Goal: Obtain resource: Download file/media

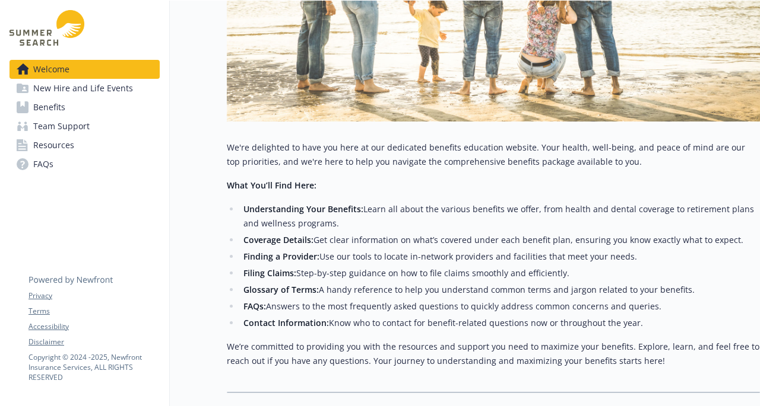
scroll to position [297, 0]
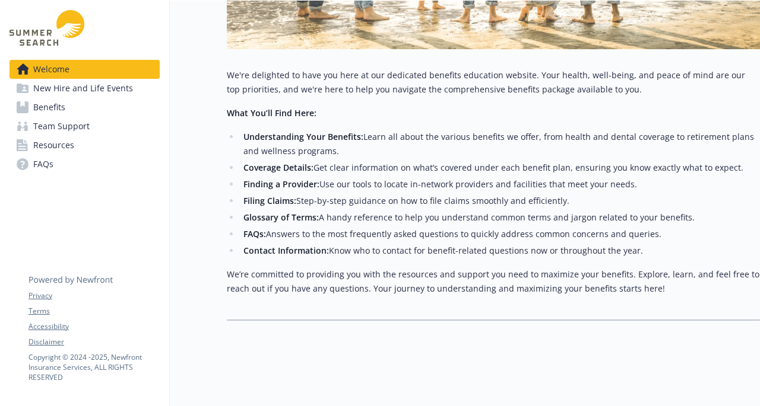
click at [108, 107] on link "Benefits" at bounding box center [84, 107] width 150 height 19
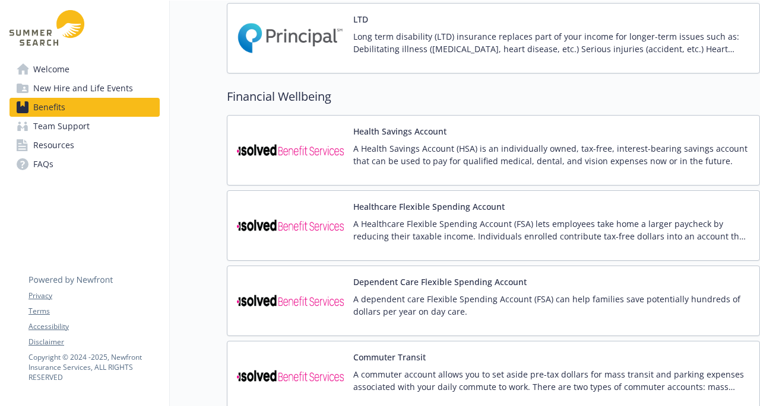
scroll to position [789, 0]
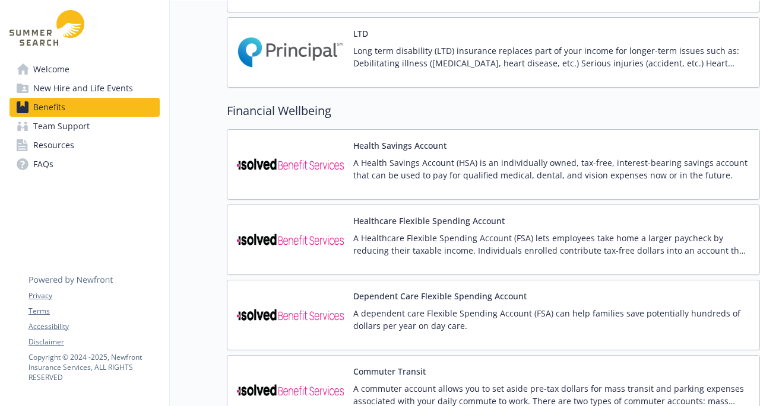
click at [545, 162] on p "A Health Savings Account (HSA) is an individually owned, tax-free, interest-bea…" at bounding box center [551, 169] width 396 height 25
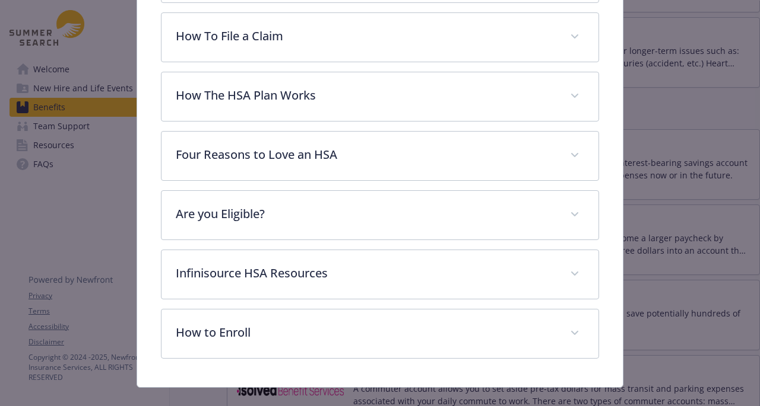
scroll to position [444, 0]
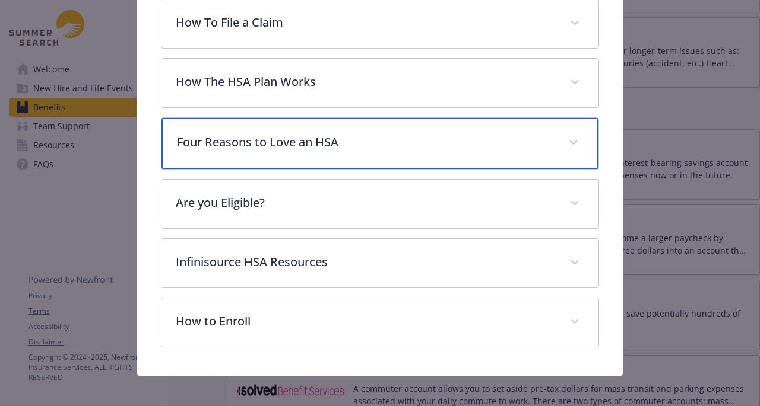
click at [385, 144] on p "Four Reasons to Love an HSA" at bounding box center [365, 143] width 377 height 18
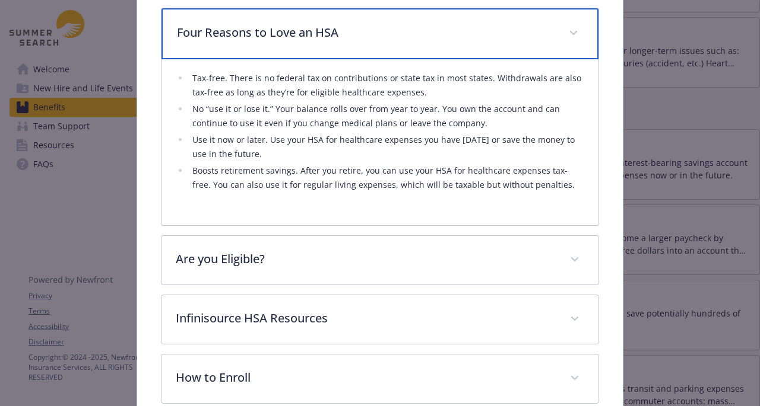
scroll to position [613, 0]
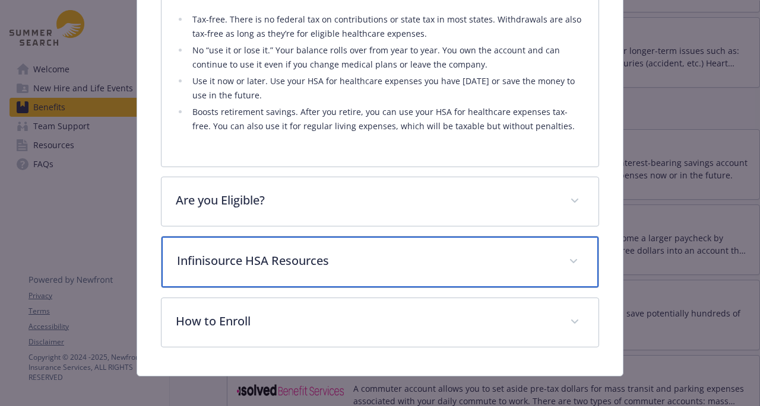
click at [310, 254] on p "Infinisource HSA Resources" at bounding box center [365, 261] width 377 height 18
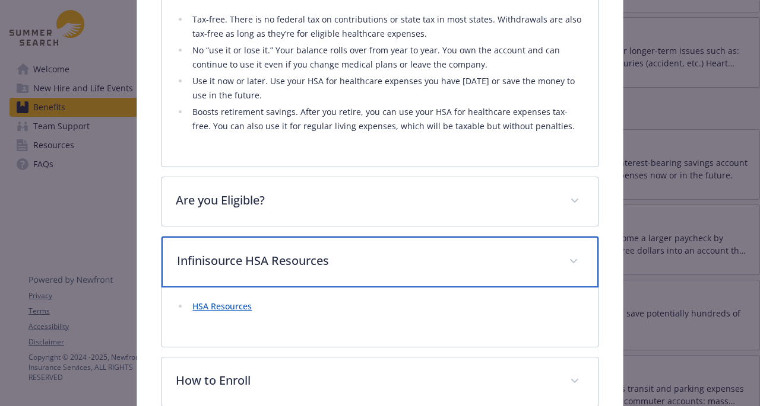
scroll to position [672, 0]
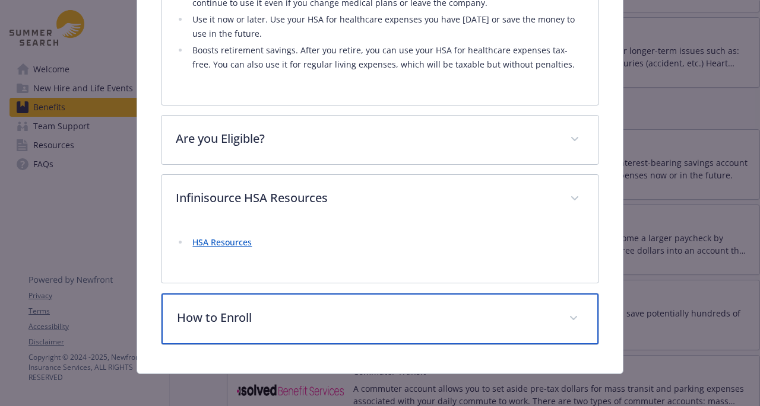
click at [314, 314] on p "How to Enroll" at bounding box center [365, 318] width 377 height 18
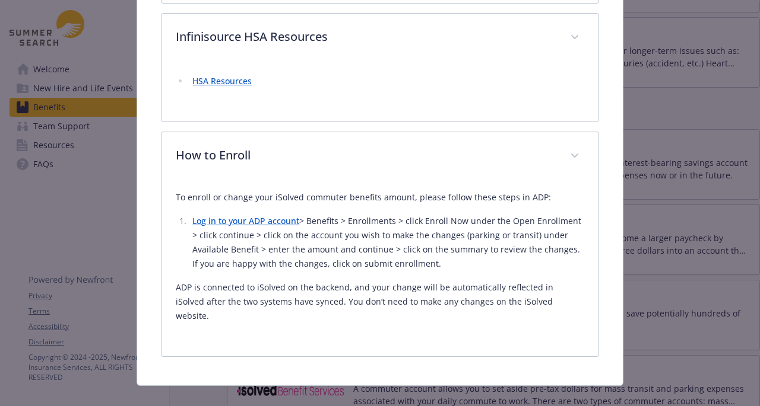
scroll to position [831, 0]
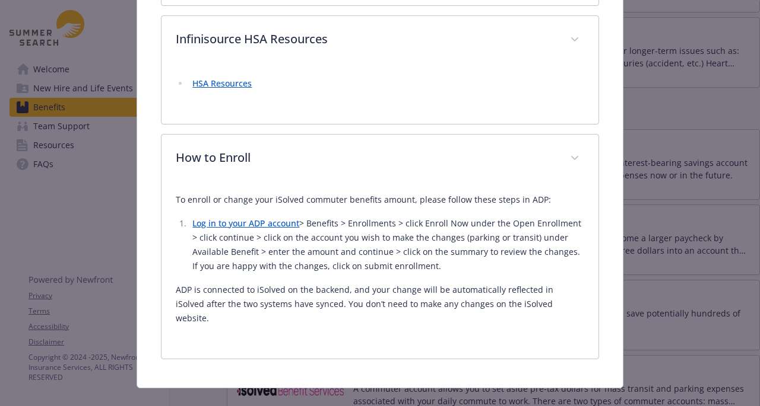
click at [196, 206] on div "To enroll or change your iSolved commuter benefits amount, please follow these …" at bounding box center [380, 259] width 408 height 133
click at [288, 237] on li "Log in to your ADP account > Benefits > Enrollments > click Enroll Now under th…" at bounding box center [386, 245] width 395 height 57
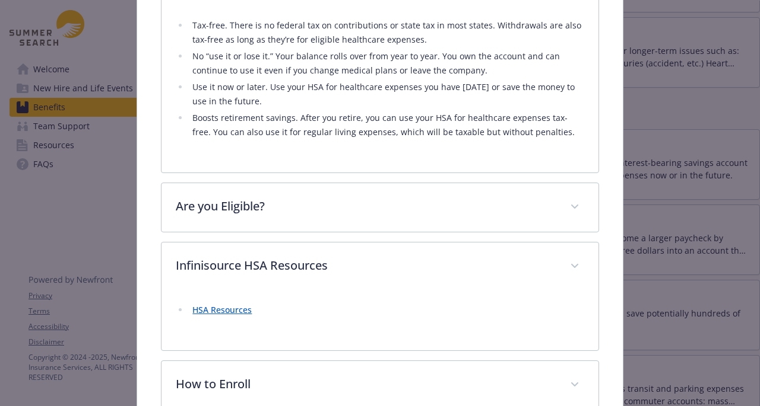
scroll to position [603, 0]
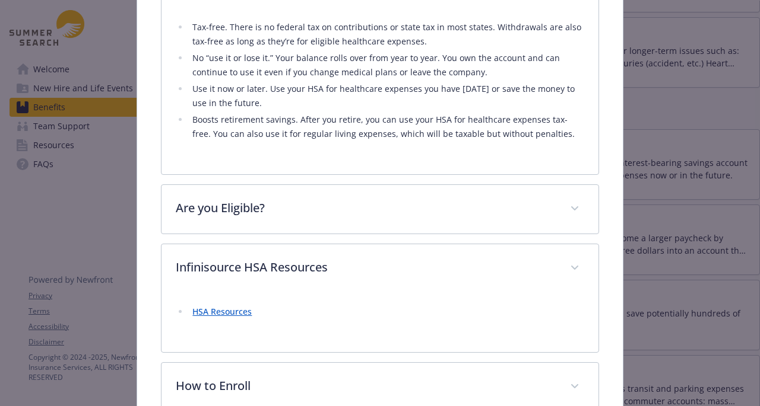
click at [220, 308] on link "HSA Resources" at bounding box center [221, 311] width 59 height 11
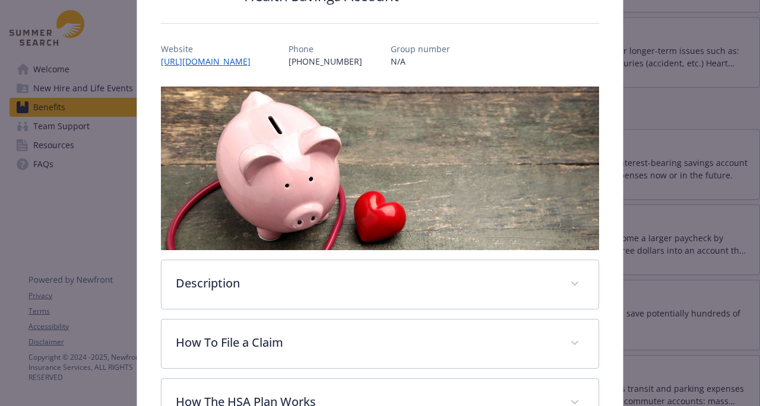
scroll to position [125, 0]
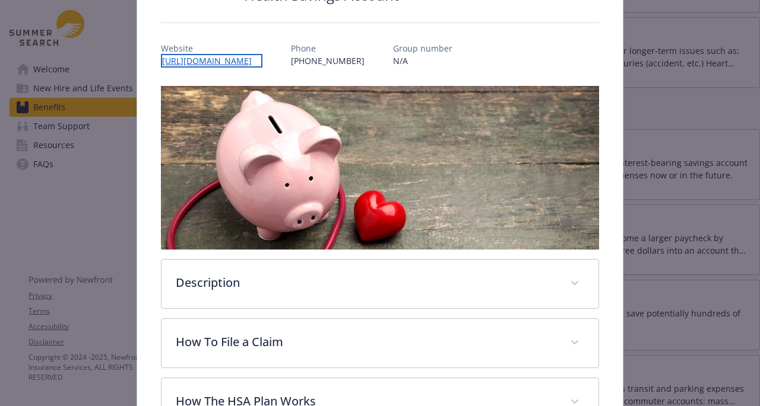
click at [262, 60] on link "[URL][DOMAIN_NAME]" at bounding box center [211, 61] width 101 height 14
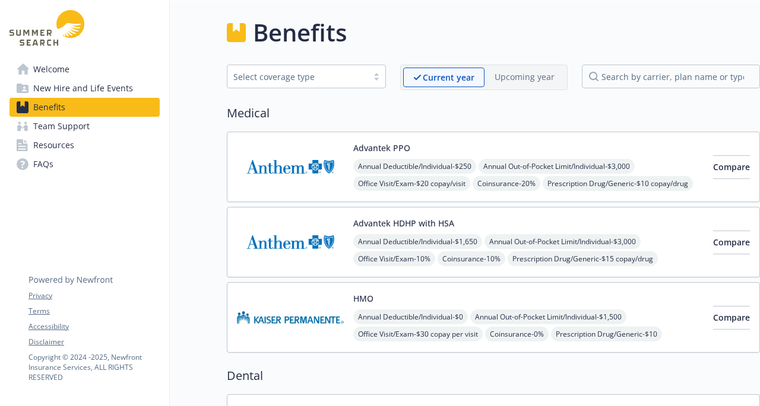
click at [90, 77] on link "Welcome" at bounding box center [84, 69] width 150 height 19
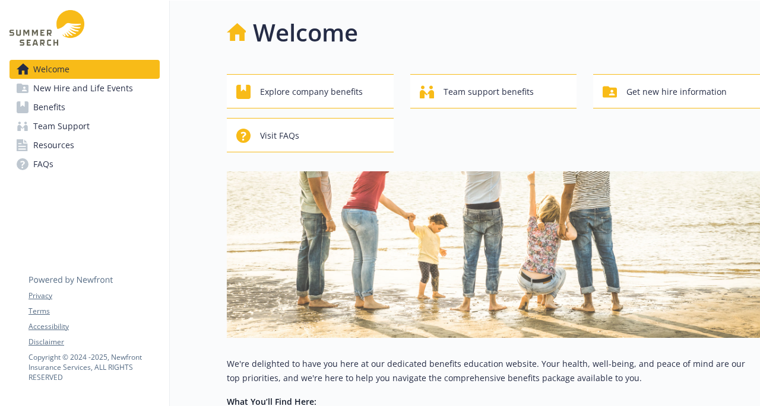
click at [78, 144] on link "Resources" at bounding box center [84, 145] width 150 height 19
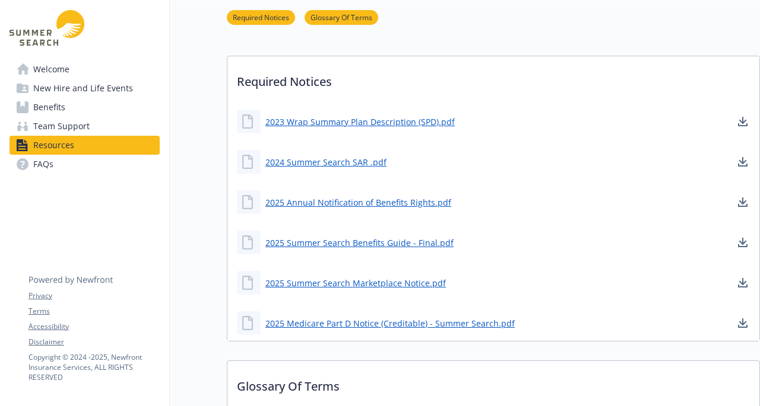
scroll to position [296, 0]
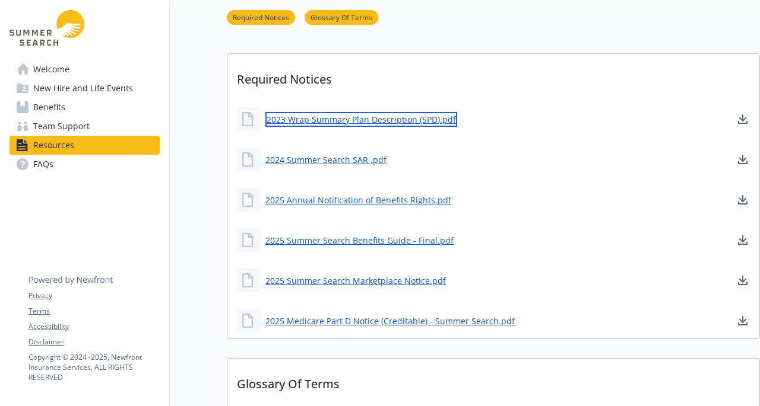
click at [355, 122] on link "2023 Wrap Summary Plan Description (SPD).pdf" at bounding box center [361, 119] width 192 height 15
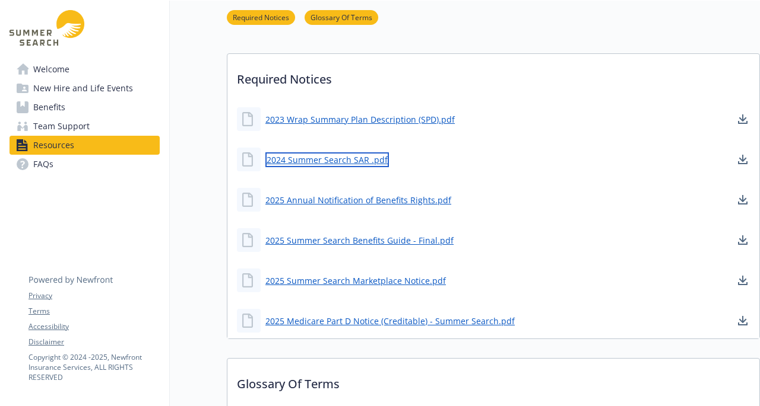
click at [361, 158] on link "2024 Summer Search SAR .pdf" at bounding box center [326, 159] width 123 height 15
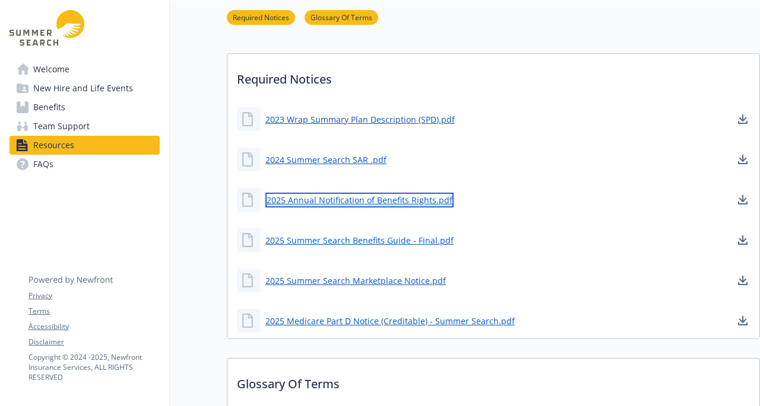
click at [380, 198] on link "2025 Annual Notification of Benefits Rights.pdf" at bounding box center [359, 200] width 188 height 15
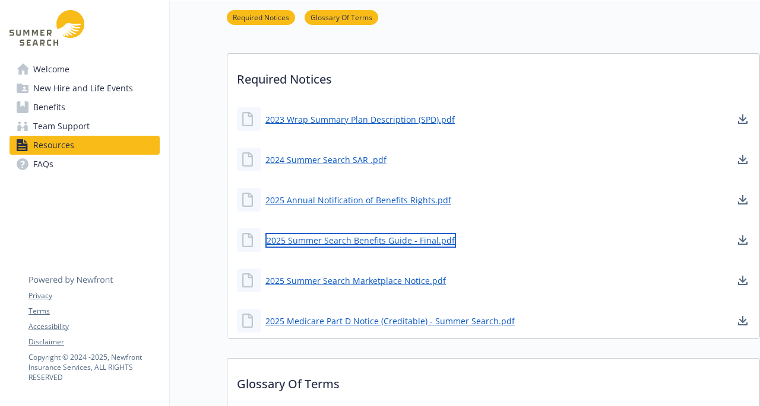
click at [397, 240] on link "2025 Summer Search Benefits Guide - Final.pdf" at bounding box center [360, 240] width 190 height 15
